Goal: Information Seeking & Learning: Learn about a topic

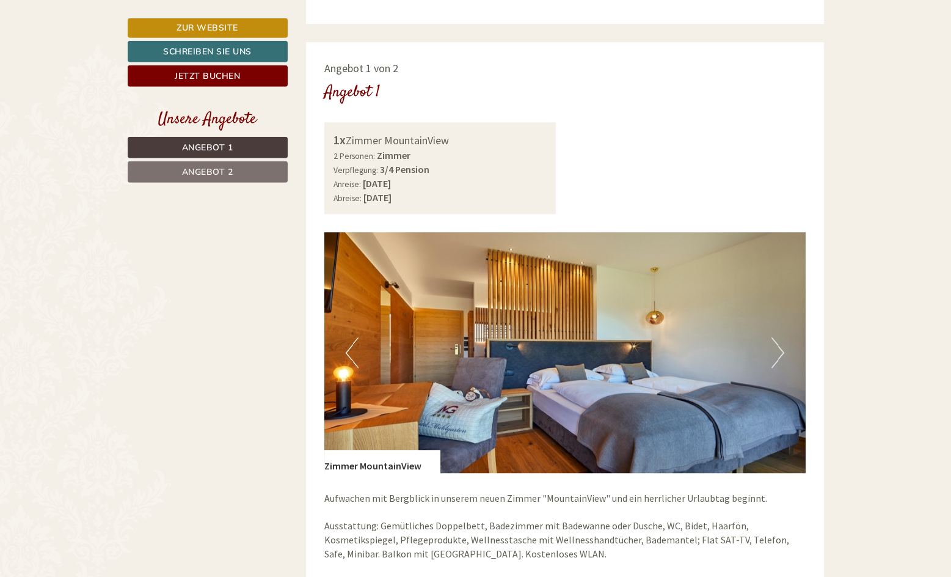
scroll to position [1010, 0]
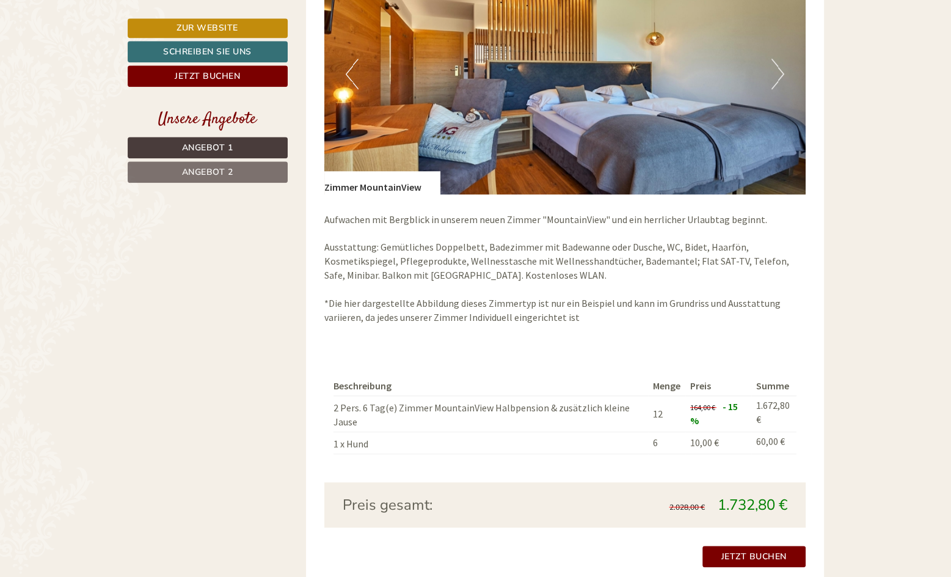
click at [263, 164] on link "Angebot 2" at bounding box center [208, 171] width 160 height 21
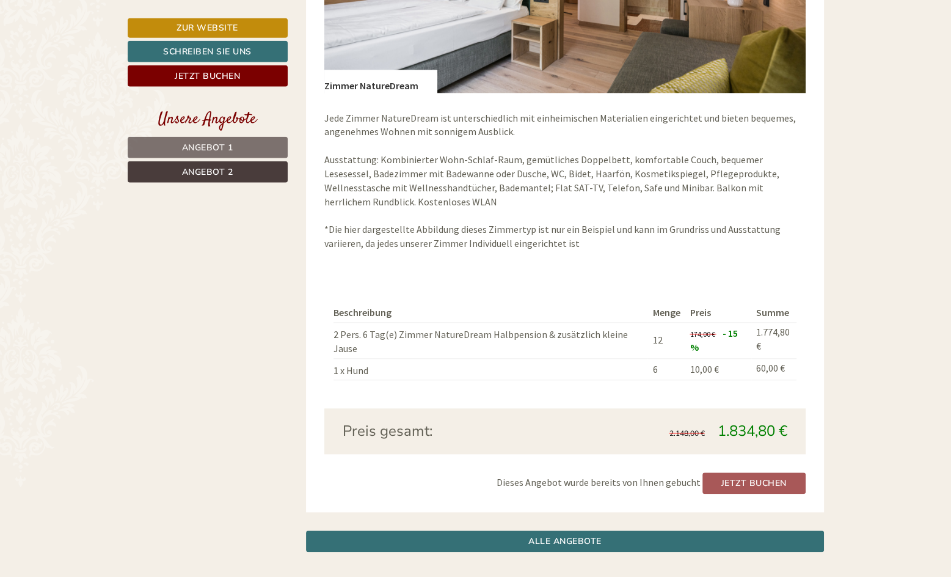
scroll to position [1115, 0]
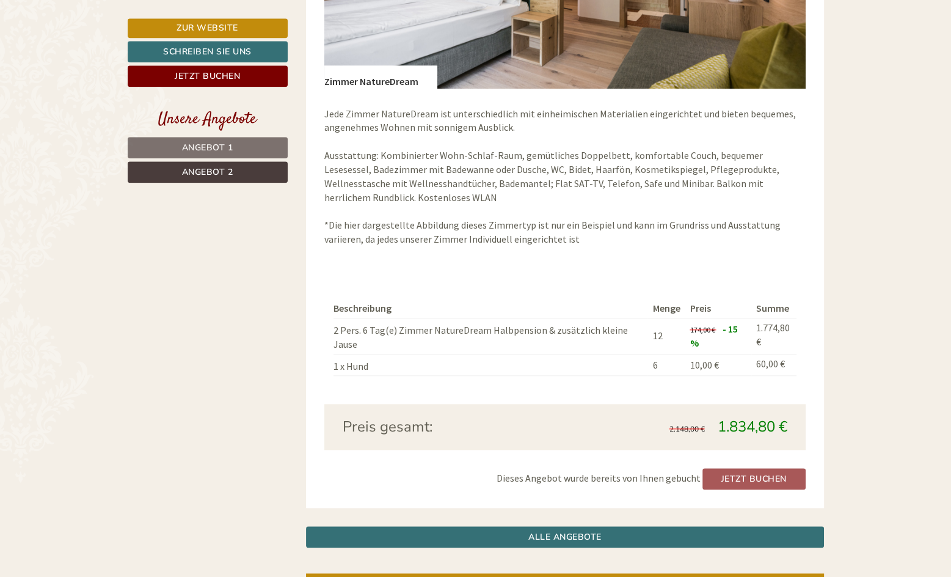
click at [822, 271] on div "Angebot 2 von 2 Angebot 2 1x Zimmer NatureDream 2 Personen: Zimmer Verpflegung:…" at bounding box center [565, 83] width 518 height 850
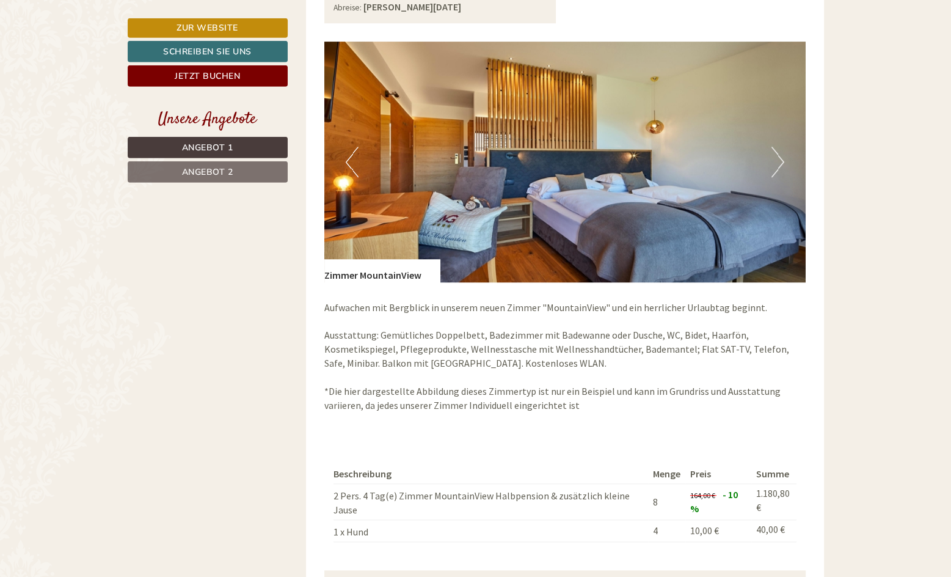
scroll to position [424, 0]
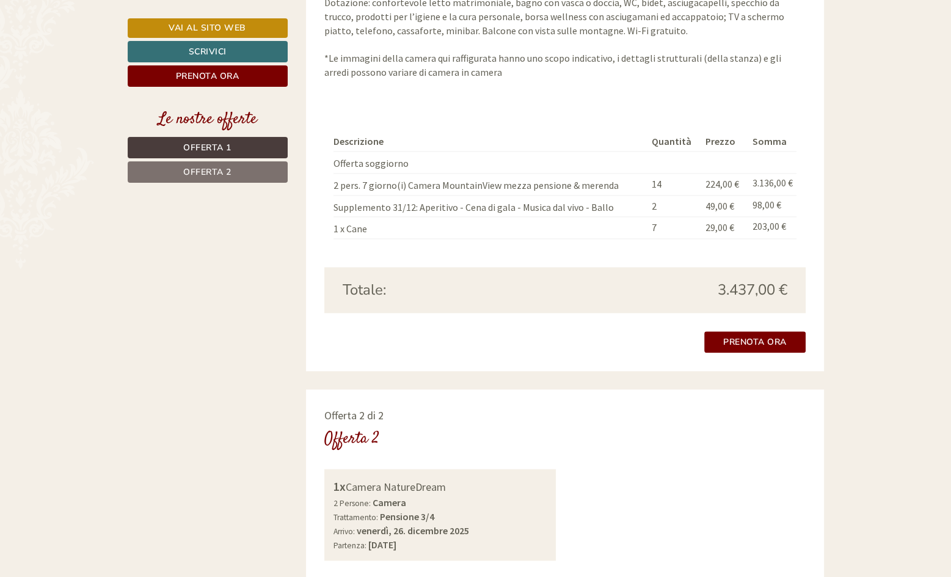
scroll to position [677, 0]
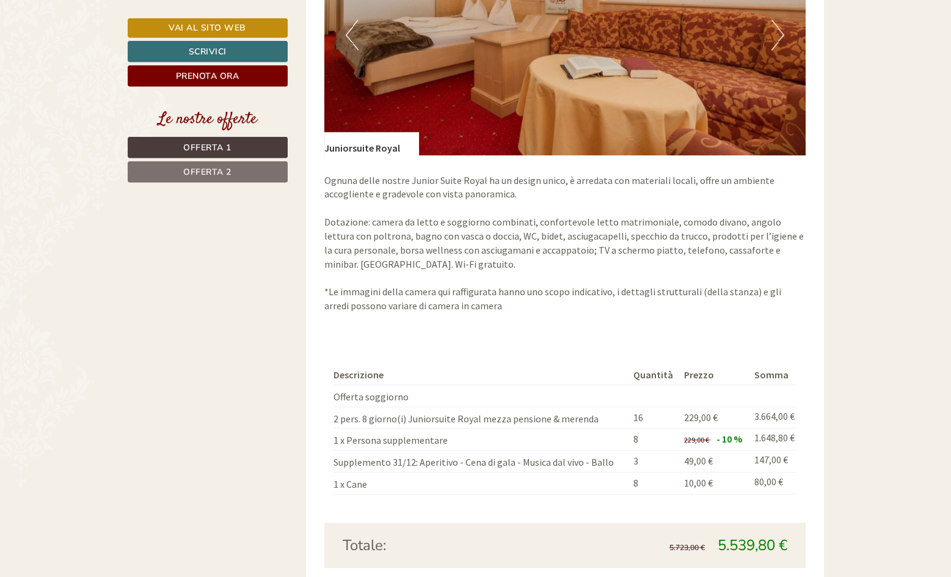
scroll to position [897, 0]
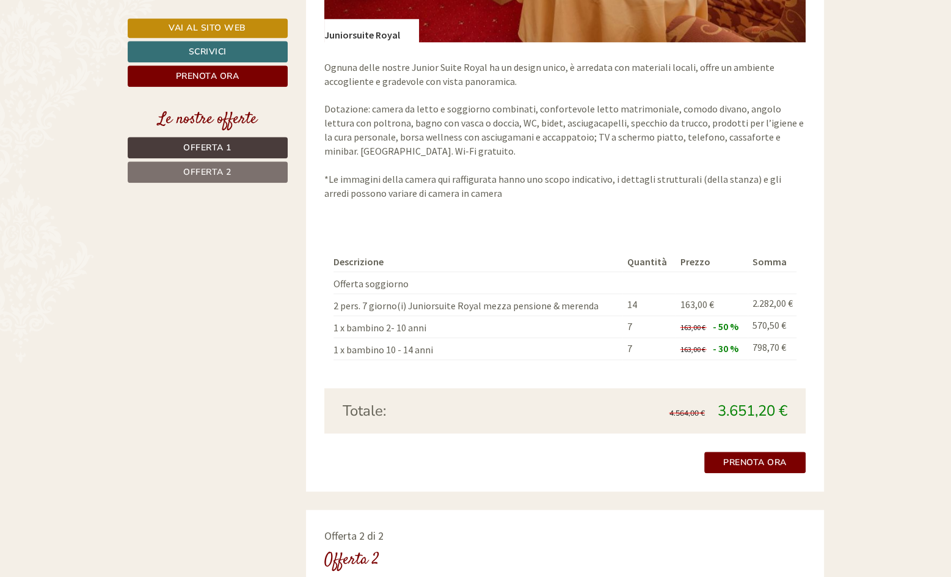
scroll to position [1250, 0]
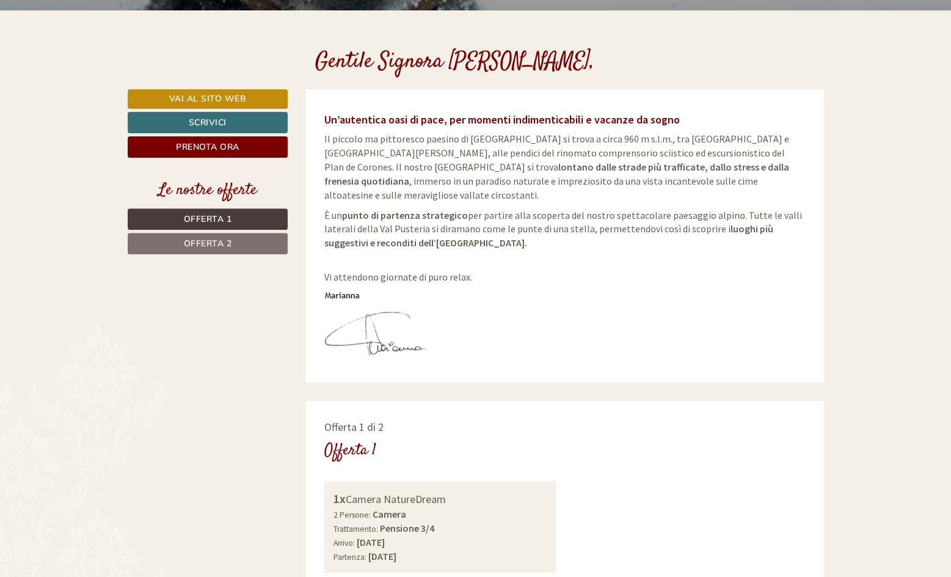
scroll to position [379, 0]
